Goal: Obtain resource: Obtain resource

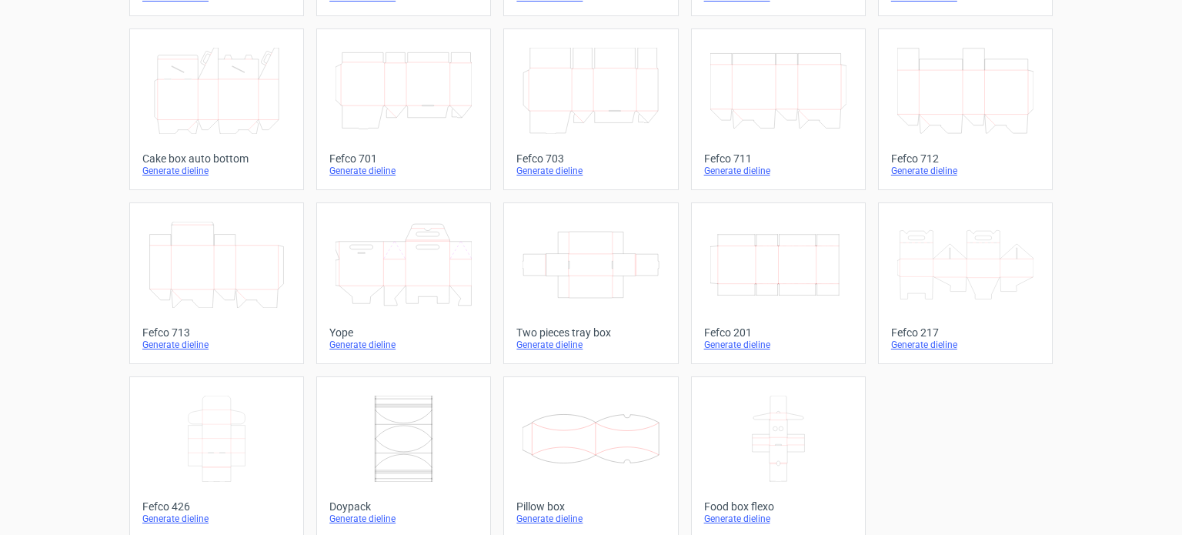
scroll to position [425, 0]
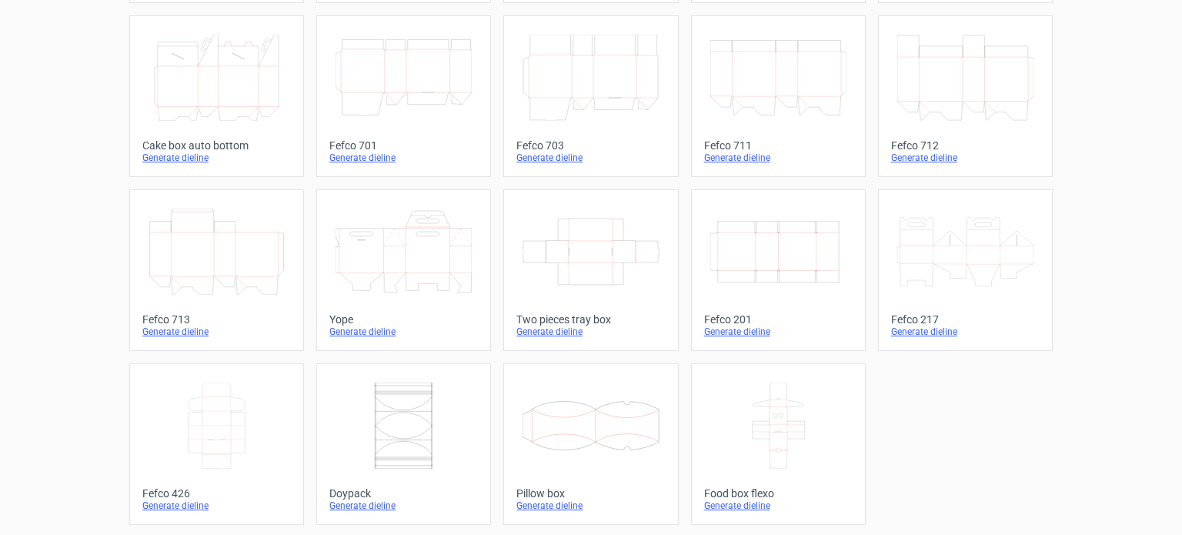
click at [793, 282] on icon "Width Depth Height" at bounding box center [778, 252] width 136 height 86
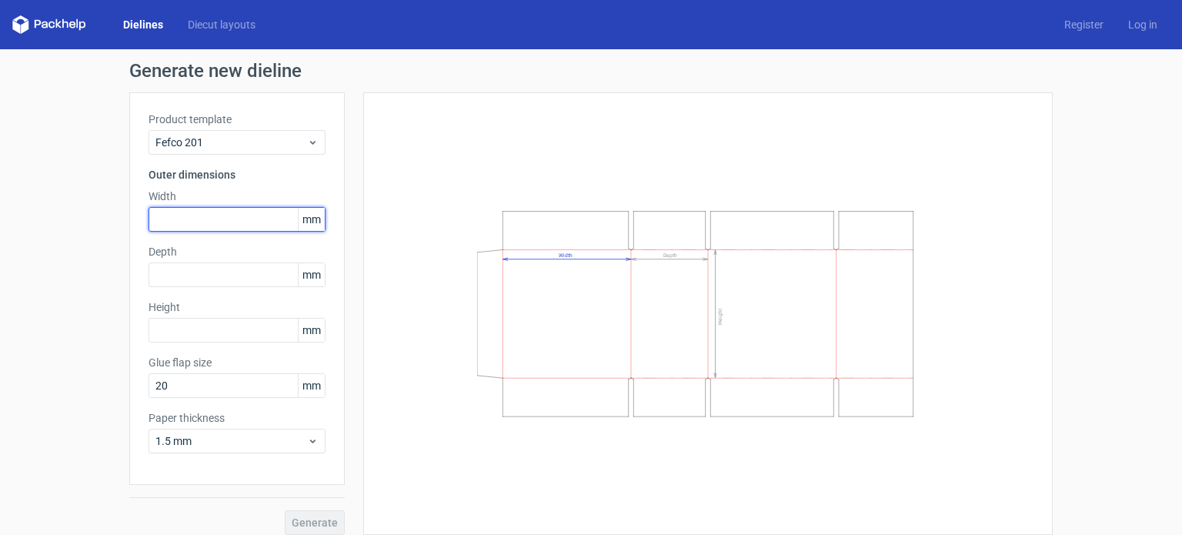
click at [242, 218] on input "text" at bounding box center [237, 219] width 177 height 25
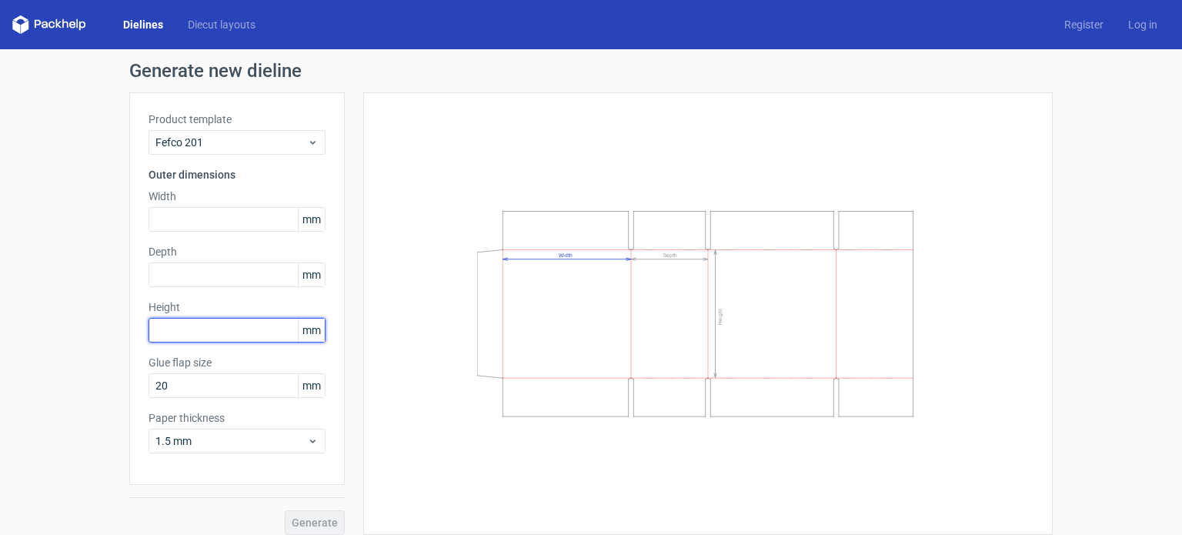
click at [226, 331] on input "text" at bounding box center [237, 330] width 177 height 25
click at [226, 331] on input "240" at bounding box center [237, 330] width 177 height 25
type input "245"
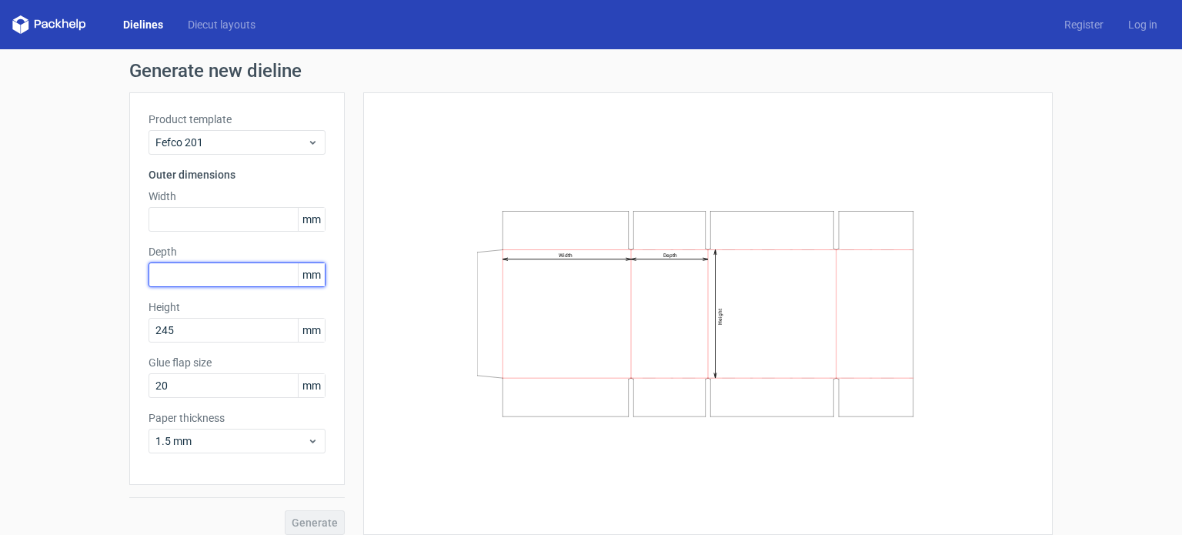
click at [219, 279] on input "text" at bounding box center [237, 274] width 177 height 25
type input "30"
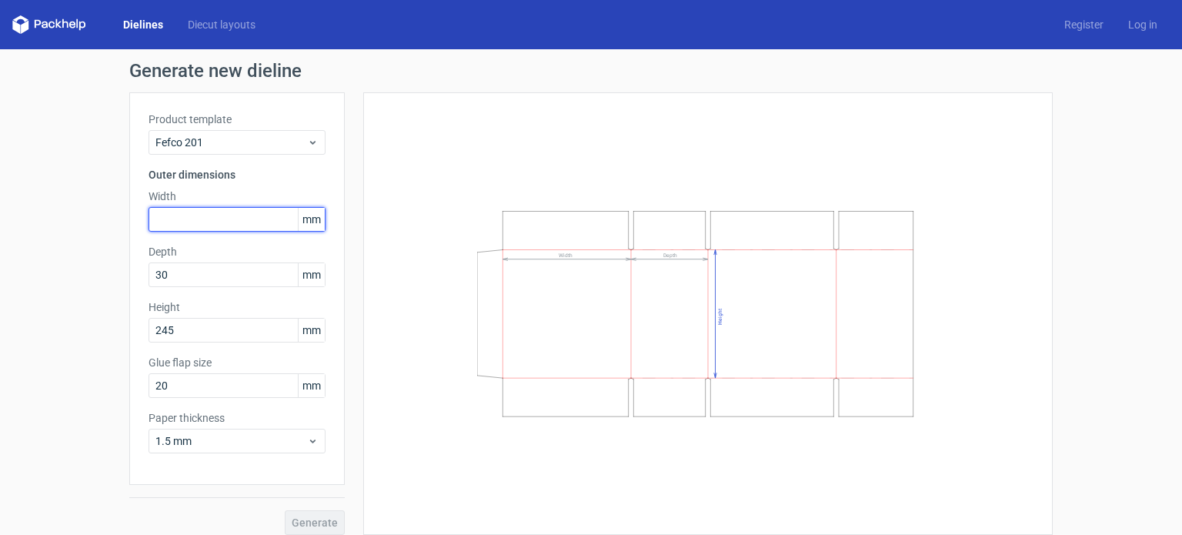
click at [188, 209] on input "text" at bounding box center [237, 219] width 177 height 25
type input "125"
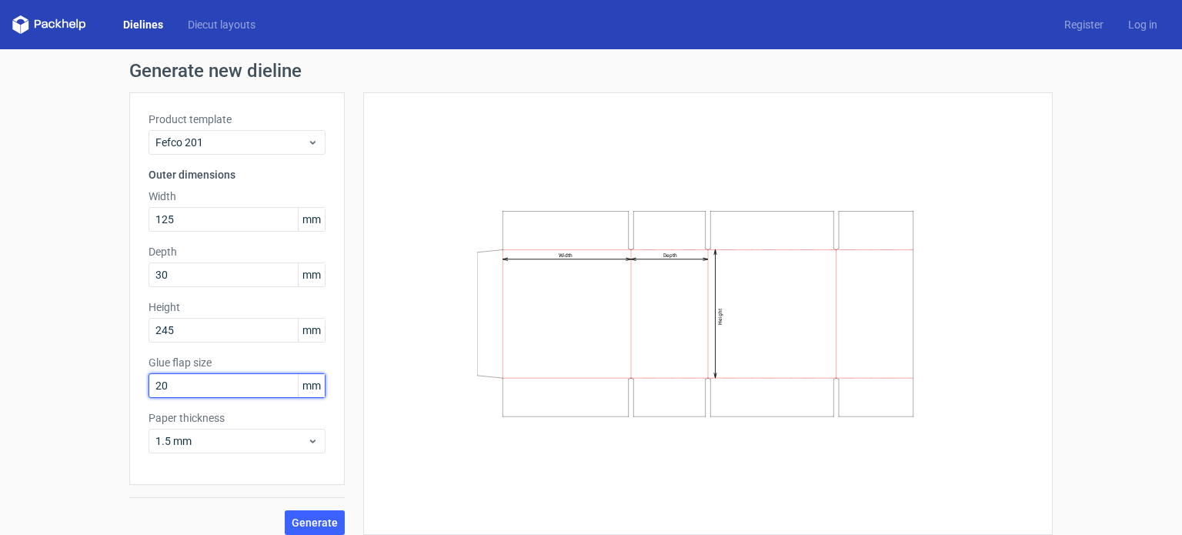
drag, startPoint x: 187, startPoint y: 391, endPoint x: 52, endPoint y: 396, distance: 134.7
click at [52, 396] on div "Generate new dieline Product template Fefco 201 Outer dimensions Width 125 mm D…" at bounding box center [591, 298] width 1182 height 498
type input "15"
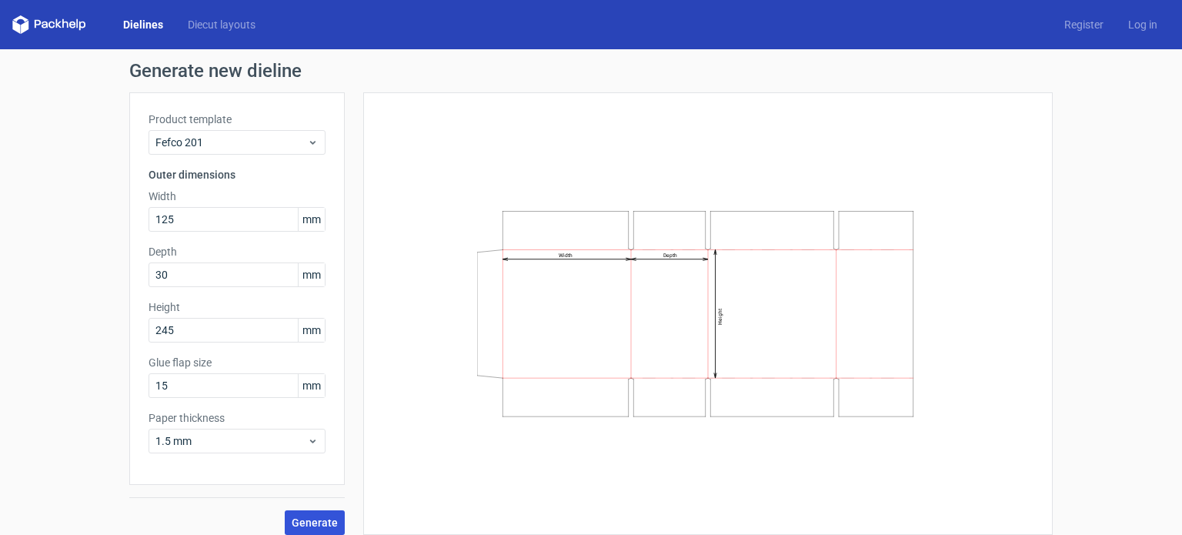
click at [314, 510] on button "Generate" at bounding box center [315, 522] width 60 height 25
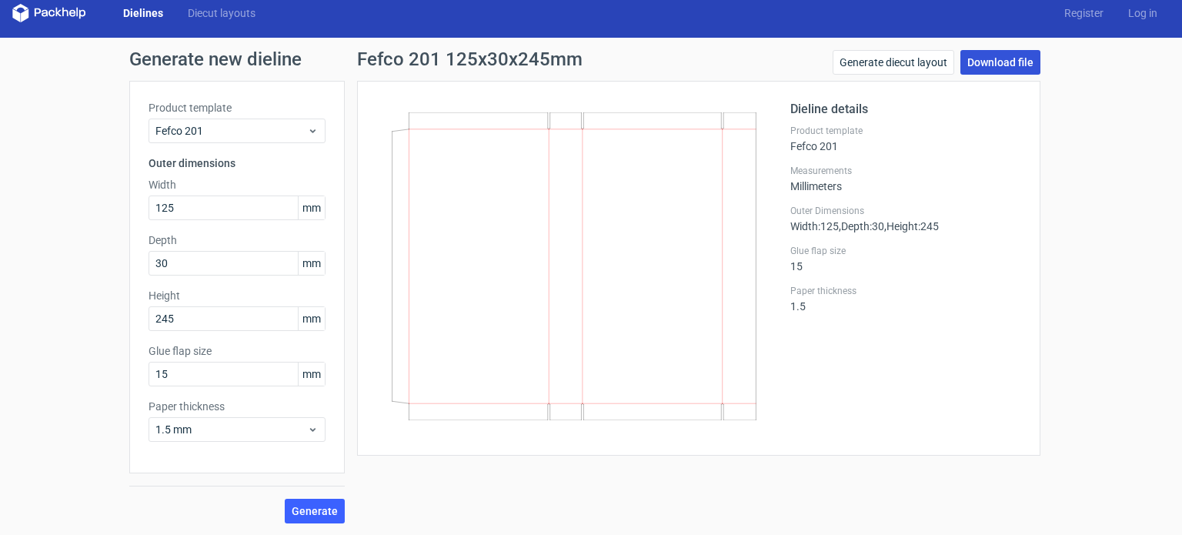
click at [988, 62] on link "Download file" at bounding box center [1000, 62] width 80 height 25
